Goal: Information Seeking & Learning: Learn about a topic

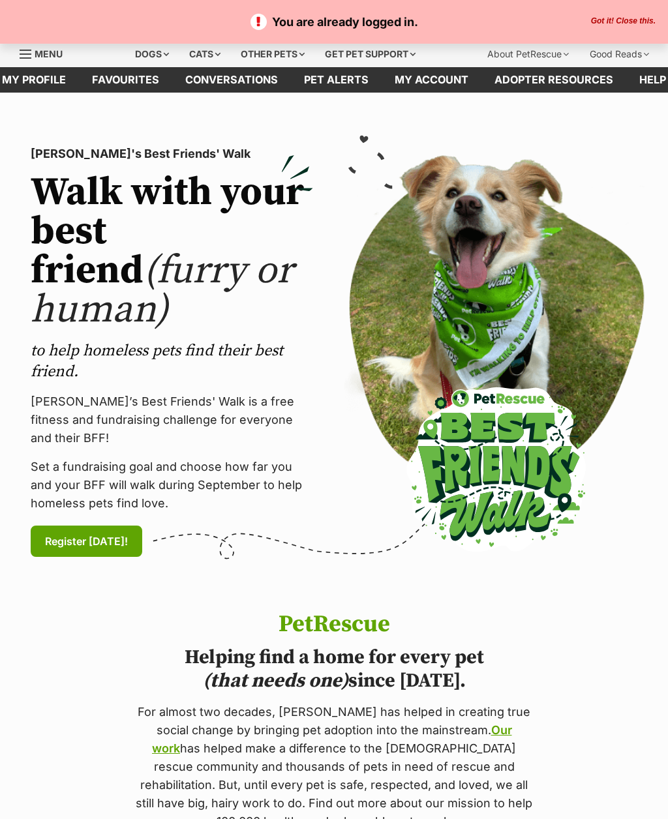
click at [634, 20] on button "Got it! Close this." at bounding box center [623, 21] width 72 height 10
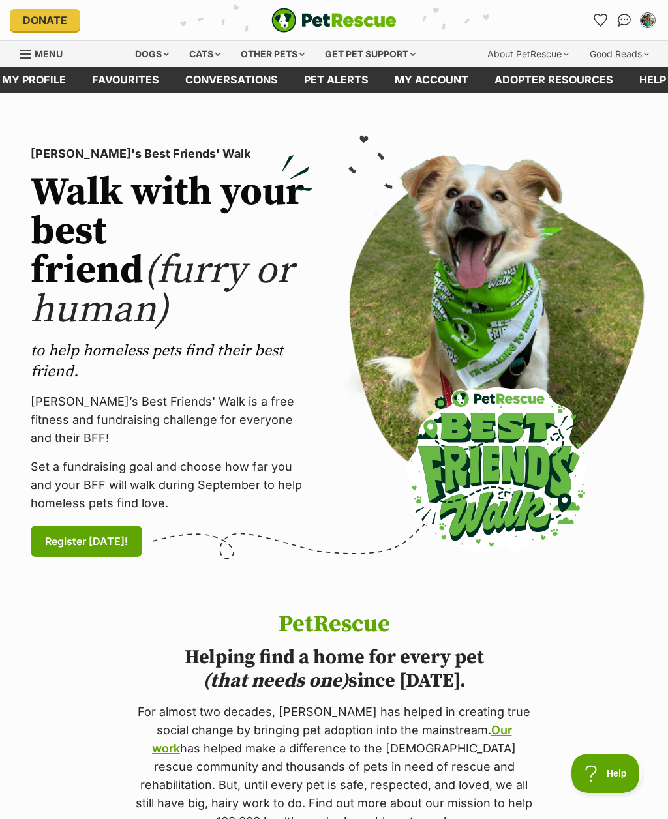
click at [149, 53] on div "Dogs" at bounding box center [152, 54] width 52 height 26
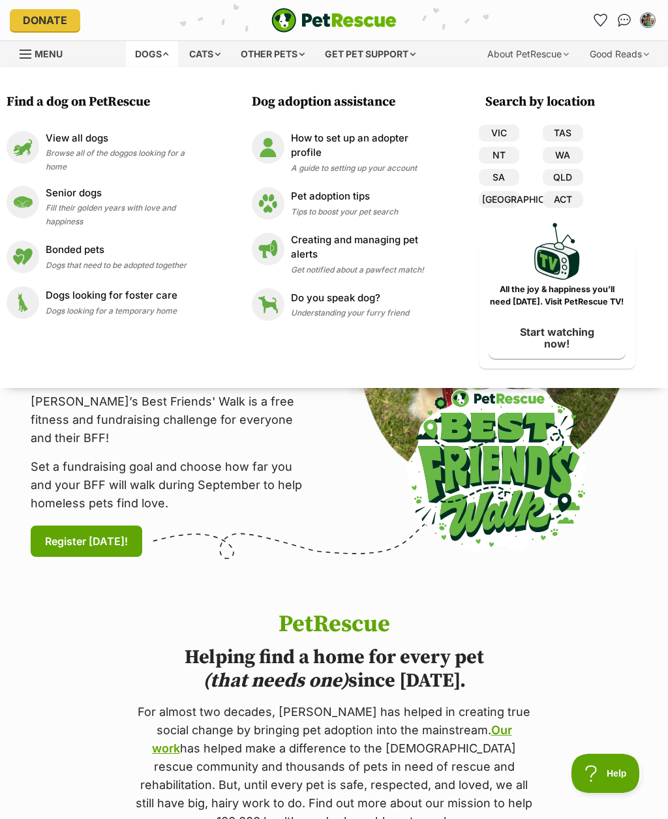
click at [112, 151] on span "Browse all of the doggos looking for a home" at bounding box center [115, 159] width 139 height 23
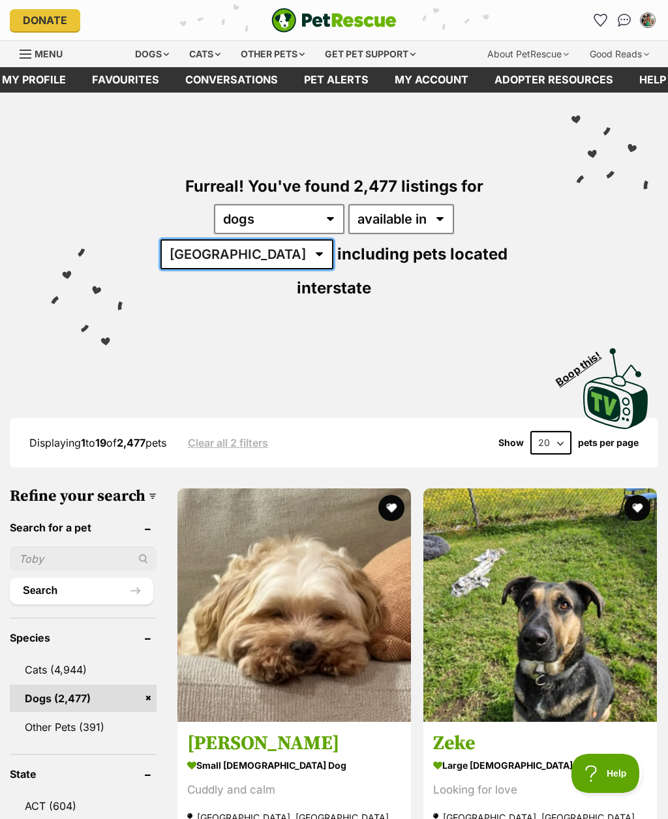
click at [333, 239] on select "Australia ACT NSW NT QLD SA TAS VIC WA" at bounding box center [246, 254] width 173 height 30
select select "QLD"
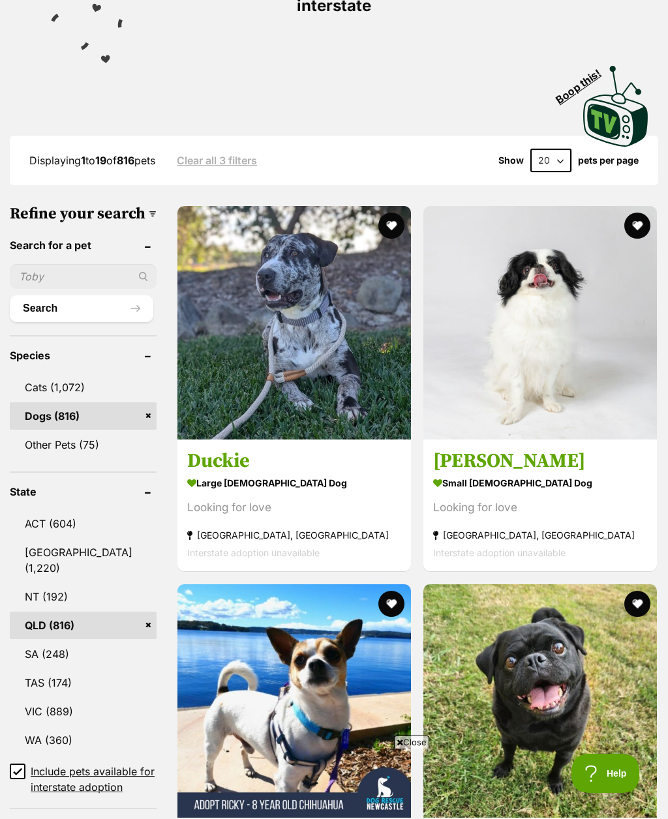
click at [624, 213] on button "favourite" at bounding box center [637, 226] width 26 height 26
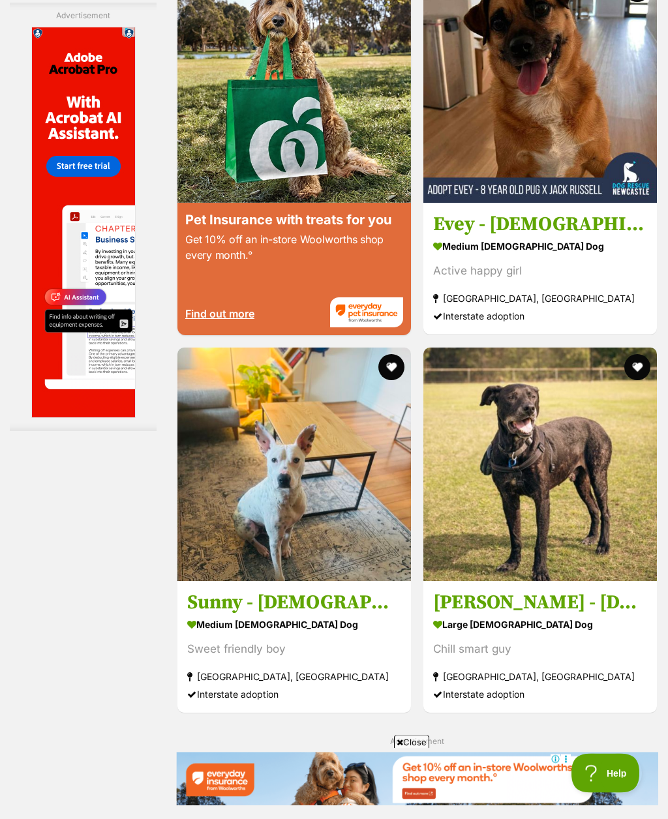
scroll to position [2533, 0]
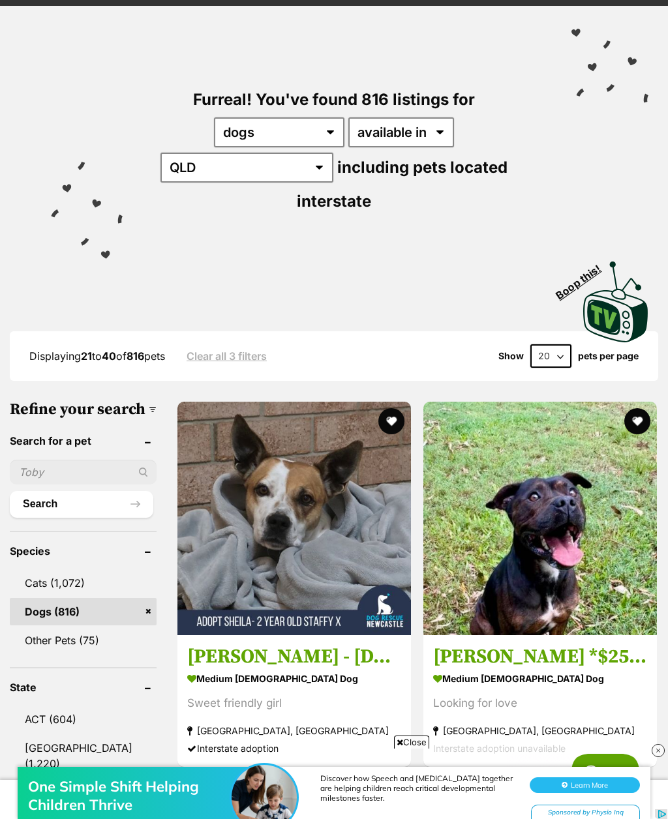
click at [551, 344] on select "20 40 60" at bounding box center [550, 355] width 41 height 23
select select "60"
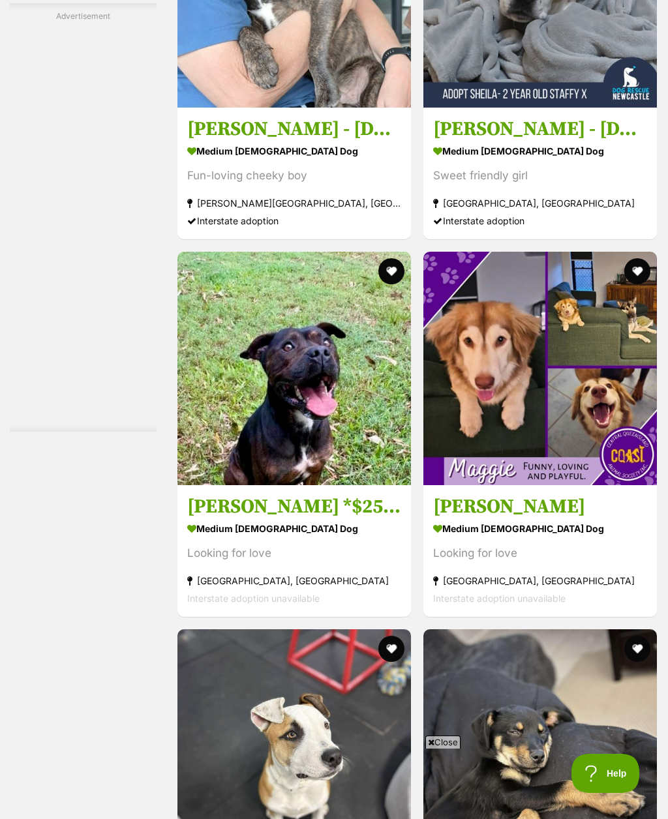
scroll to position [4979, 0]
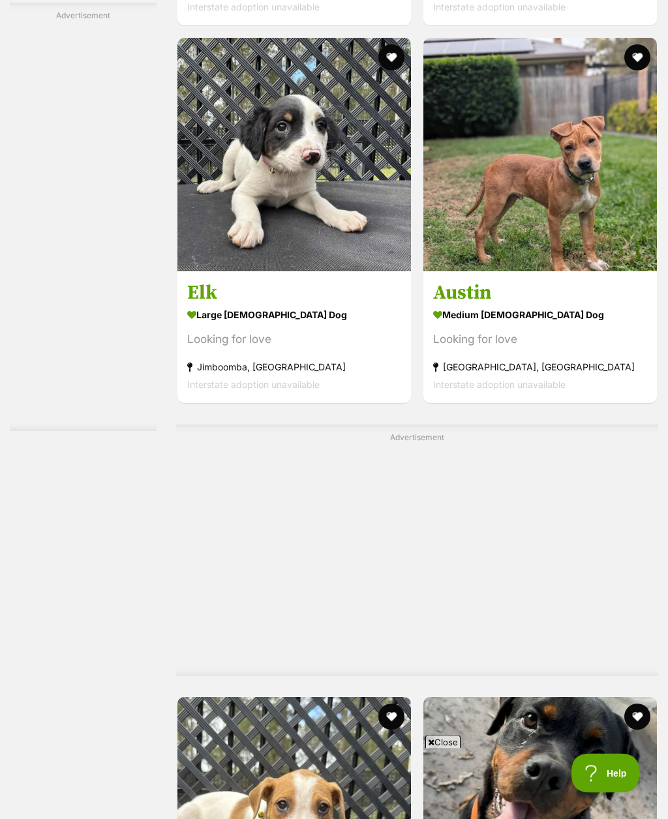
scroll to position [0, 0]
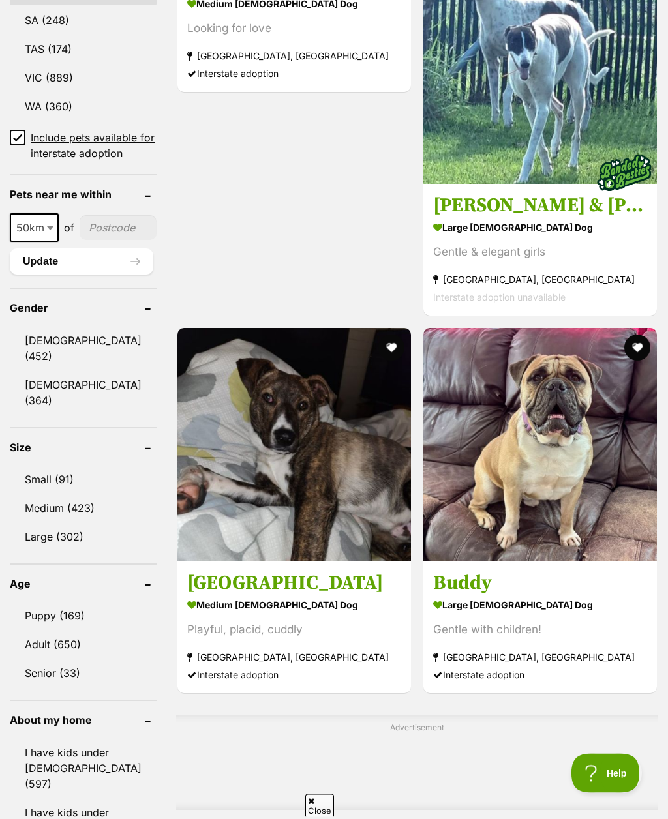
scroll to position [938, 0]
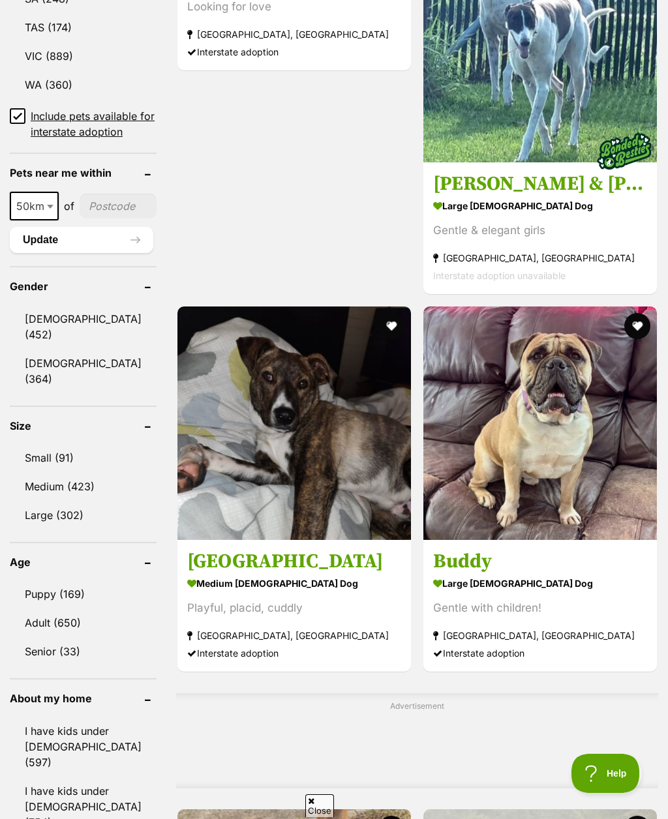
click at [39, 449] on link "Small (91)" at bounding box center [83, 457] width 147 height 27
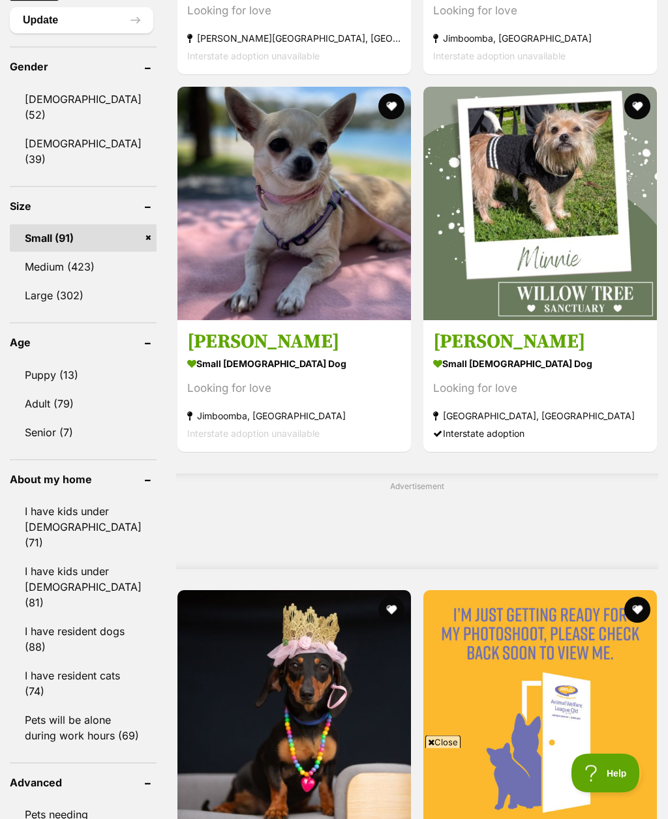
scroll to position [1161, 0]
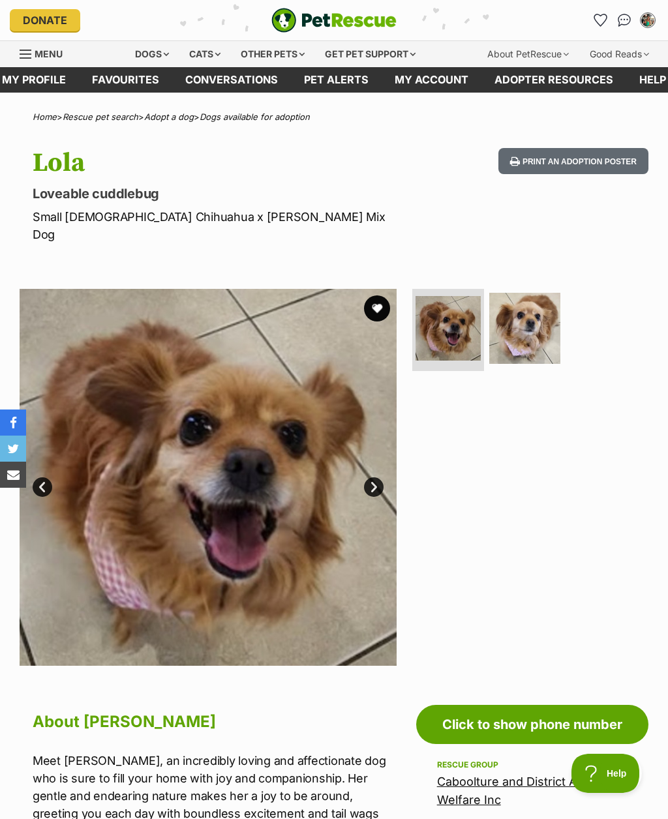
click at [544, 304] on img at bounding box center [525, 329] width 72 height 72
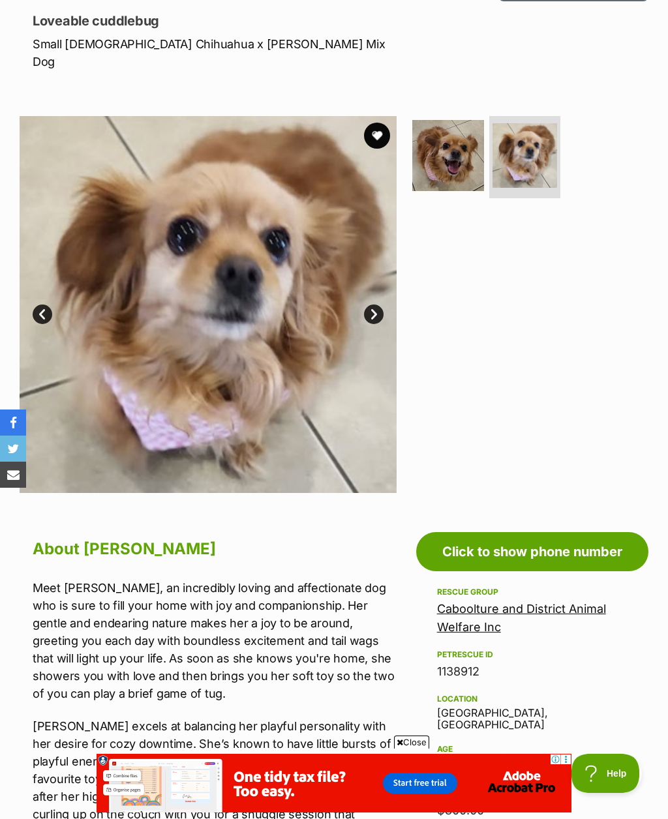
scroll to position [141, 0]
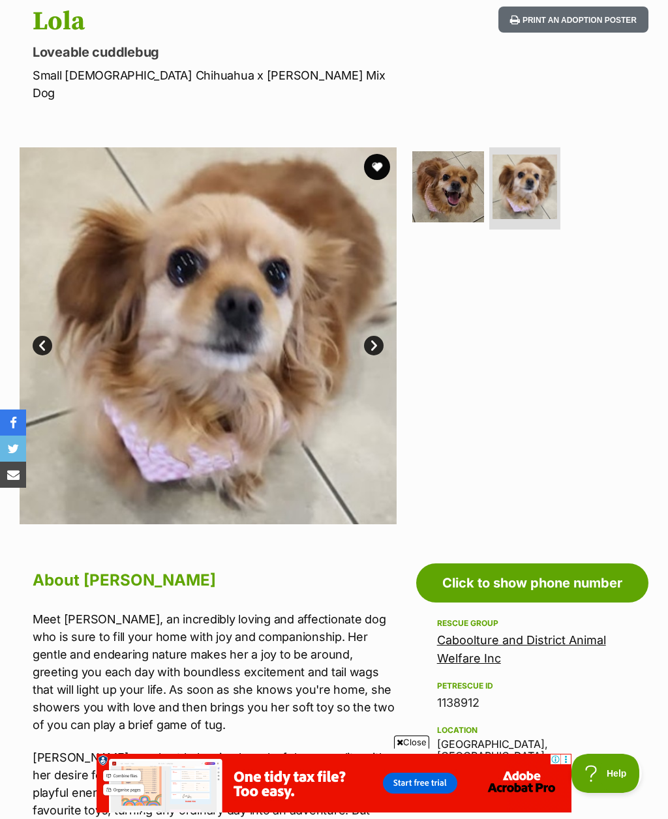
click at [378, 336] on link "Next" at bounding box center [374, 346] width 20 height 20
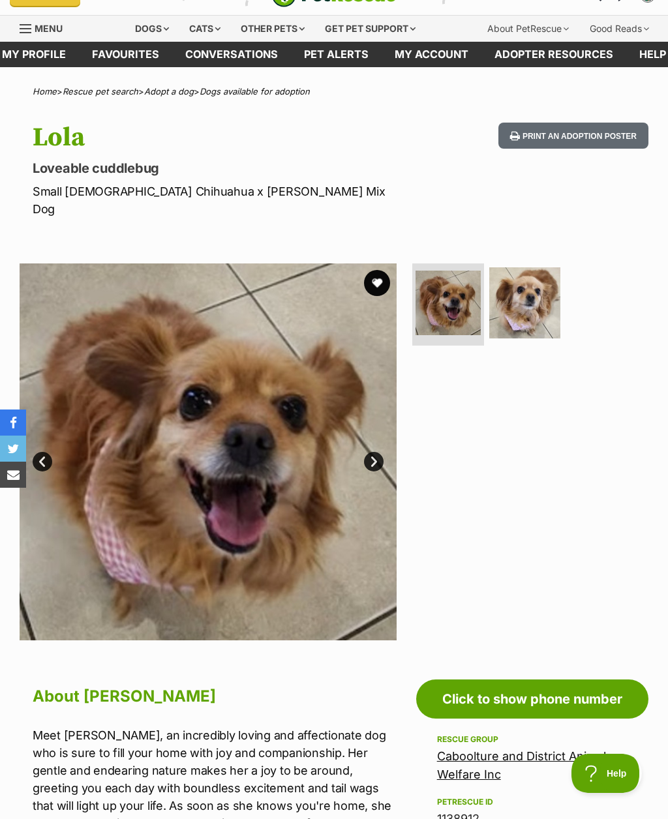
scroll to position [0, 0]
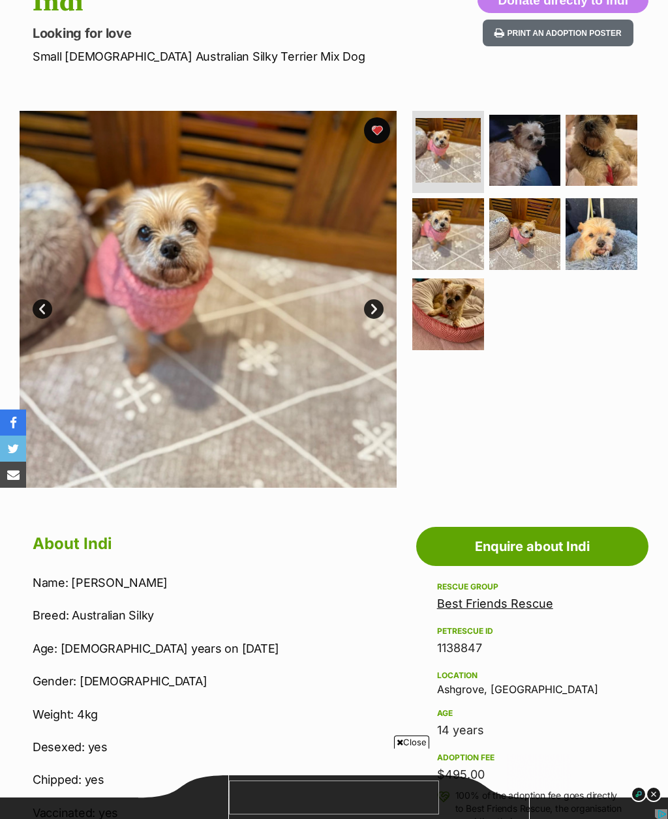
click at [372, 307] on link "Next" at bounding box center [374, 309] width 20 height 20
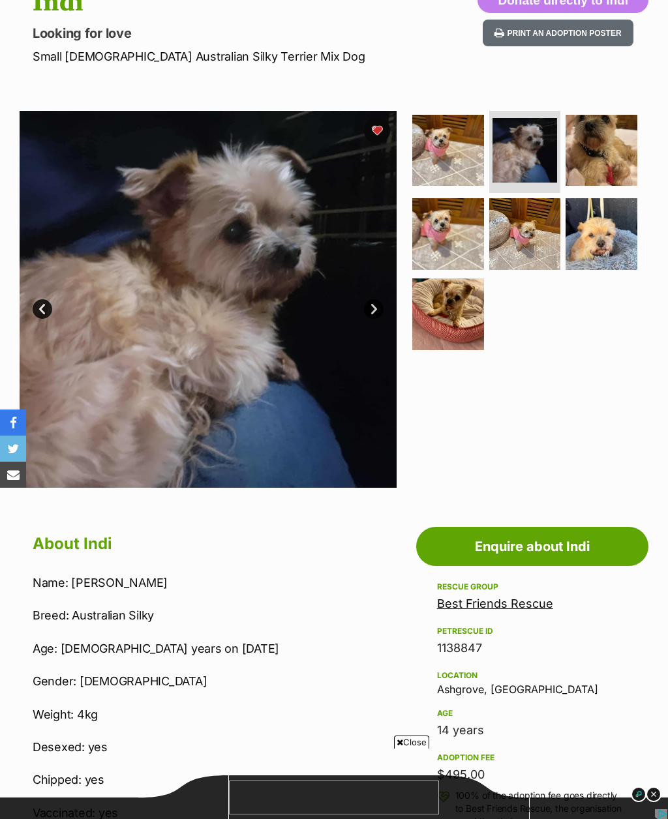
click at [370, 316] on link "Next" at bounding box center [374, 309] width 20 height 20
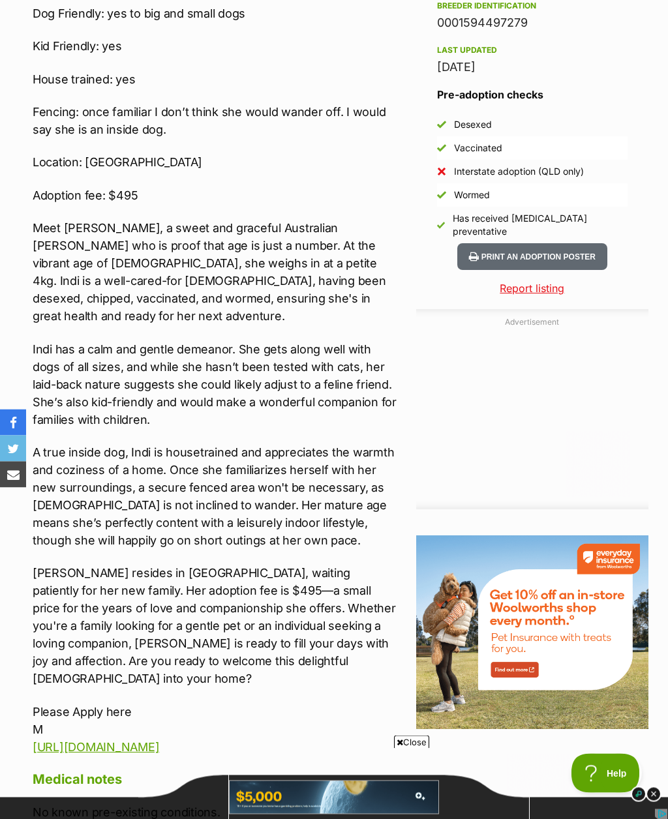
scroll to position [1058, 0]
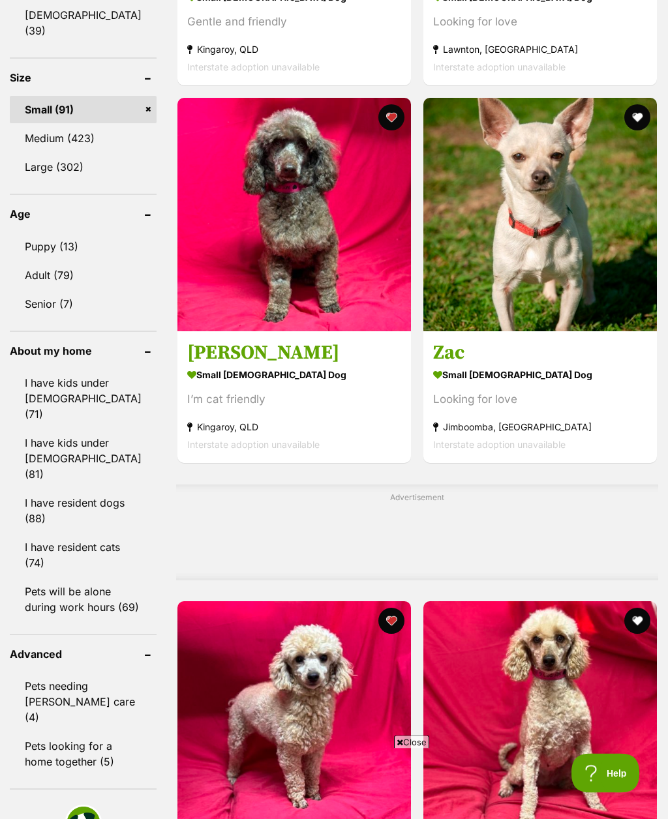
scroll to position [1289, 0]
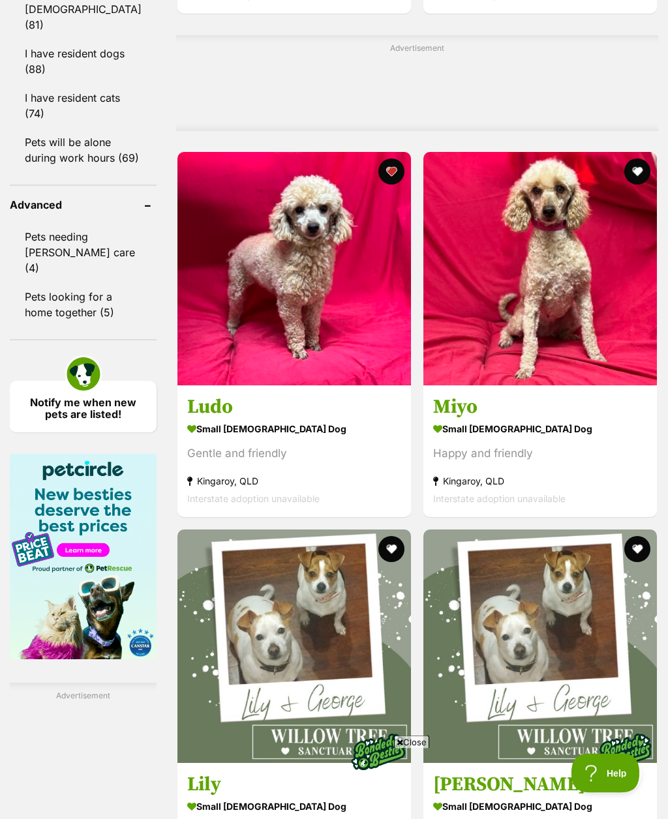
scroll to position [1739, 0]
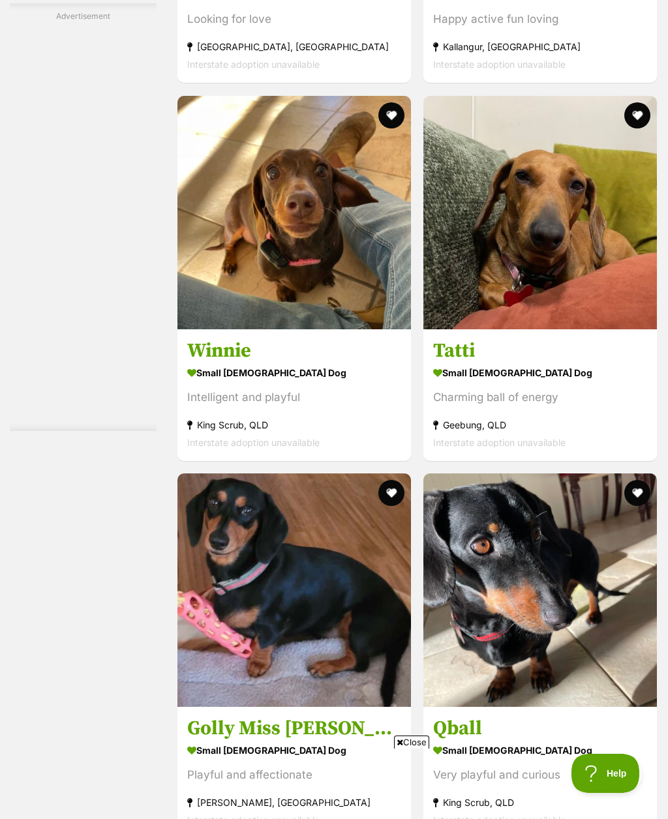
scroll to position [0, 0]
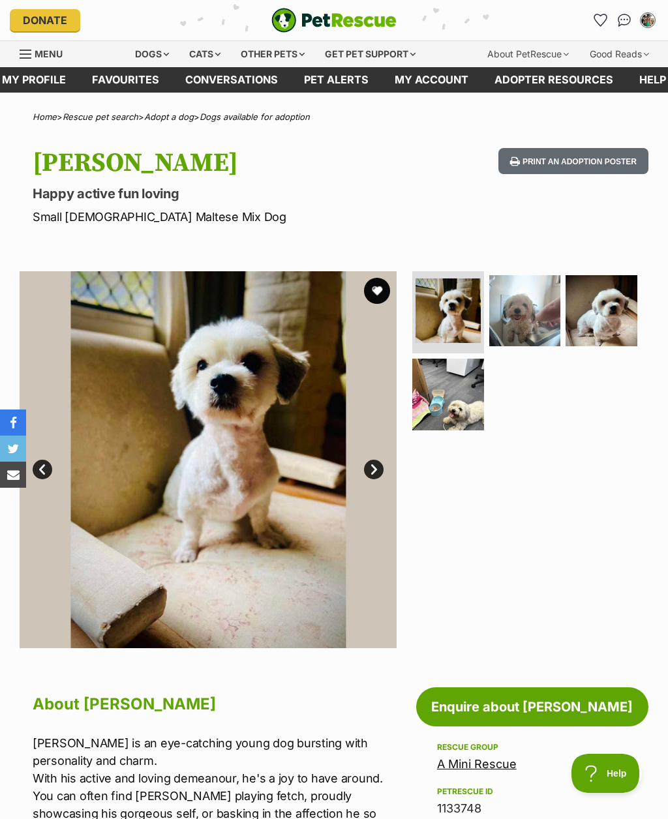
click at [537, 308] on img at bounding box center [525, 311] width 72 height 72
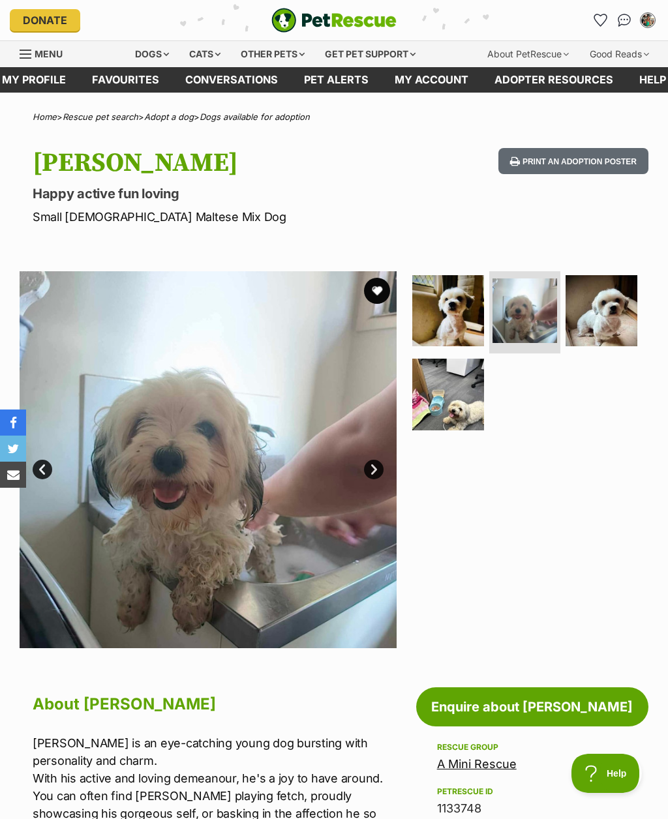
click at [610, 311] on img at bounding box center [601, 311] width 72 height 72
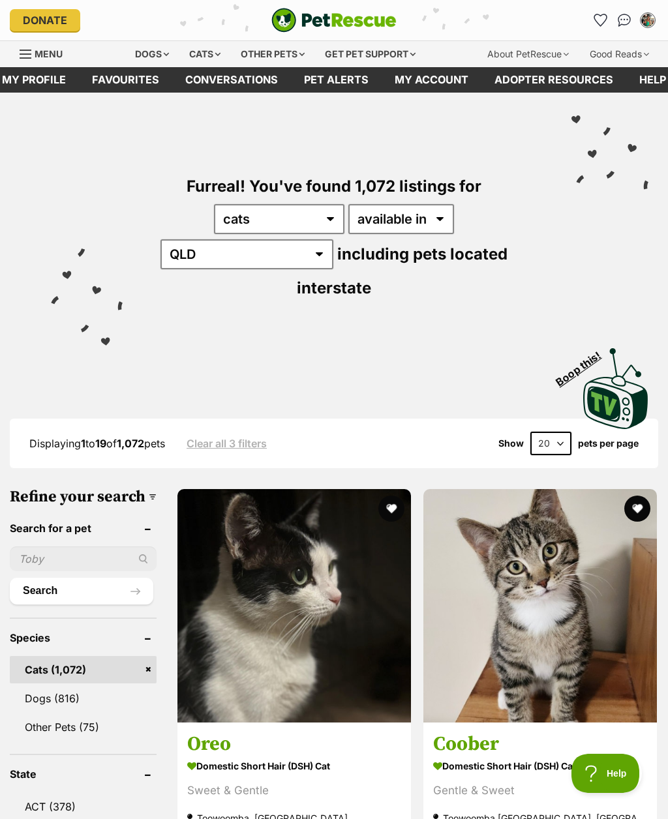
click at [557, 432] on select "20 40 60" at bounding box center [550, 443] width 41 height 23
select select "60"
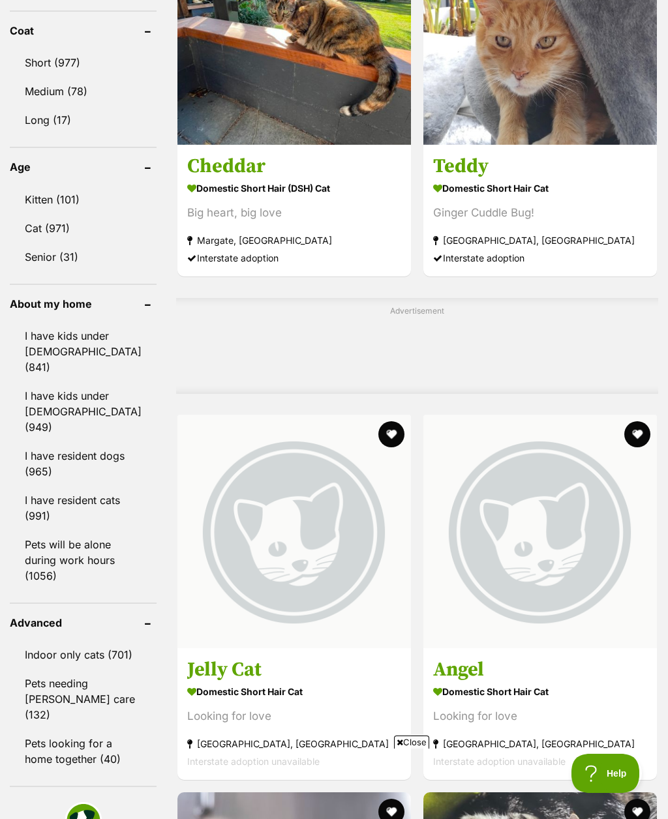
scroll to position [1369, 0]
